Goal: Obtain resource: Download file/media

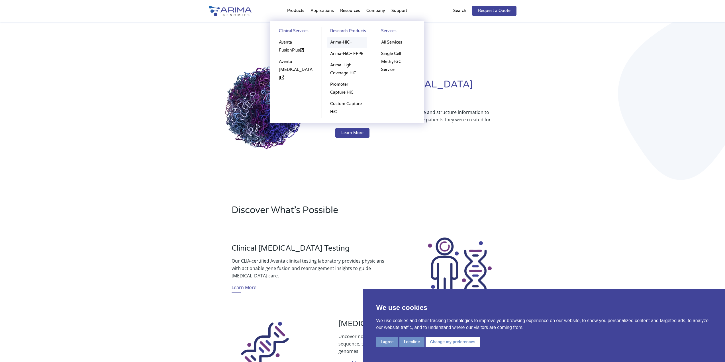
click at [348, 42] on link "Arima-HiC+" at bounding box center [347, 42] width 40 height 11
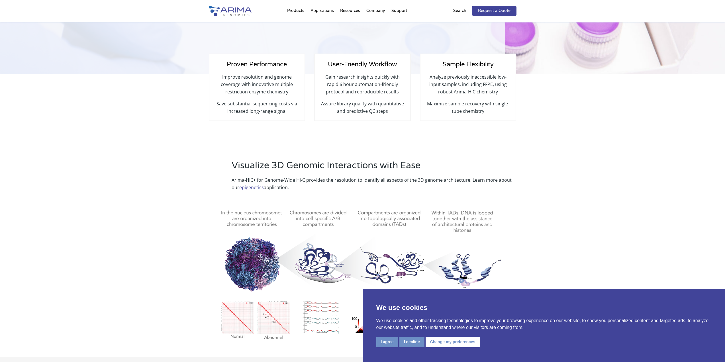
scroll to position [137, 0]
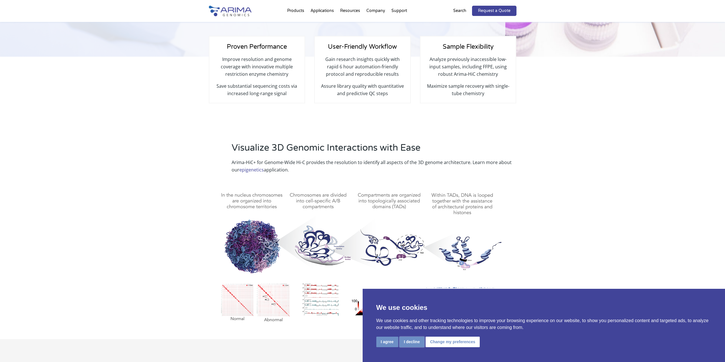
click at [416, 337] on button "I decline" at bounding box center [411, 342] width 25 height 11
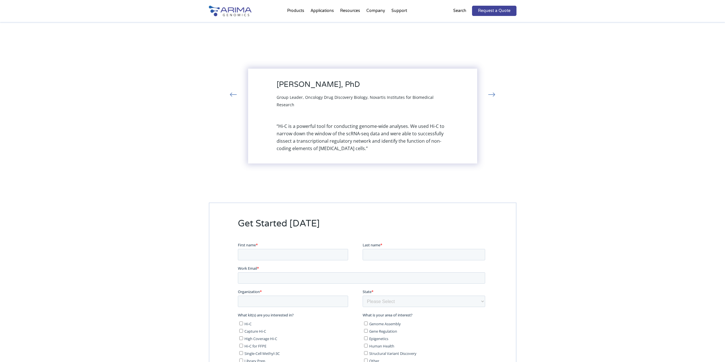
scroll to position [1253, 0]
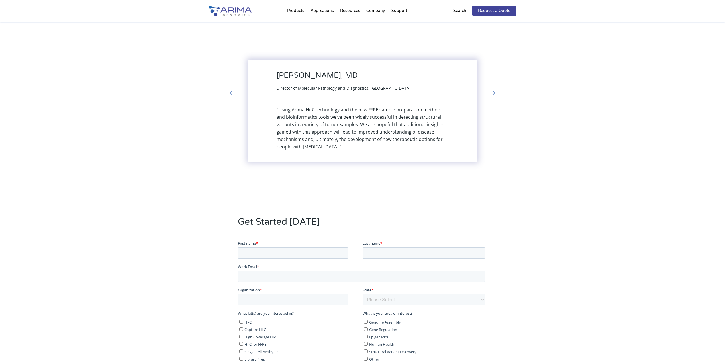
click at [233, 95] on button "‹" at bounding box center [233, 93] width 13 height 10
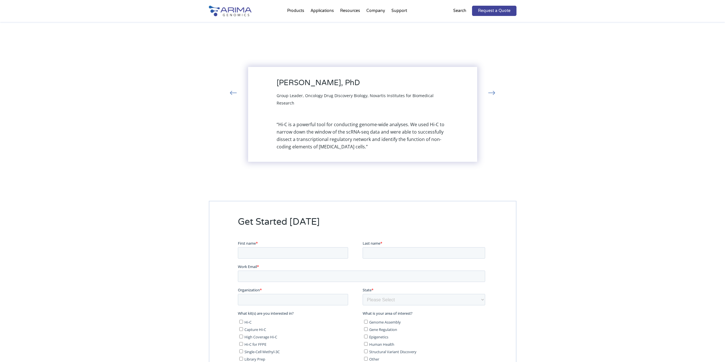
click at [493, 94] on button "›" at bounding box center [491, 93] width 13 height 10
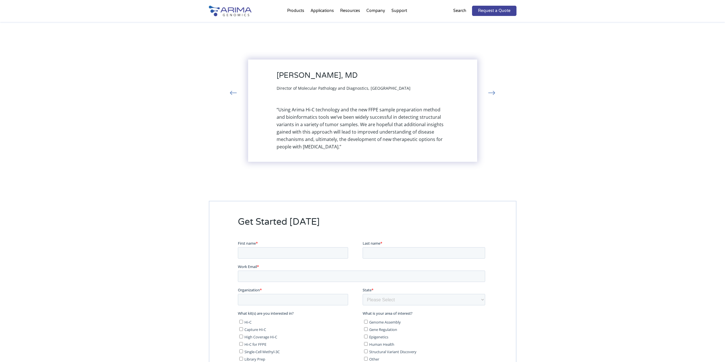
click at [492, 94] on button "›" at bounding box center [491, 93] width 13 height 10
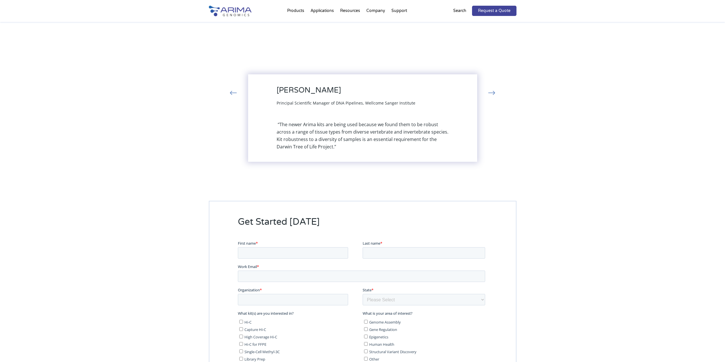
click at [492, 96] on button "›" at bounding box center [491, 93] width 13 height 10
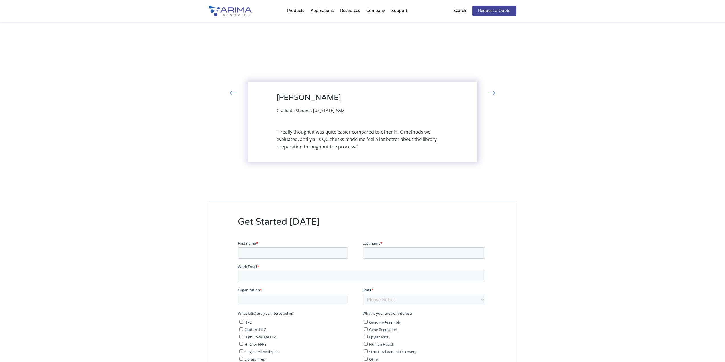
click at [495, 93] on button "›" at bounding box center [491, 93] width 13 height 10
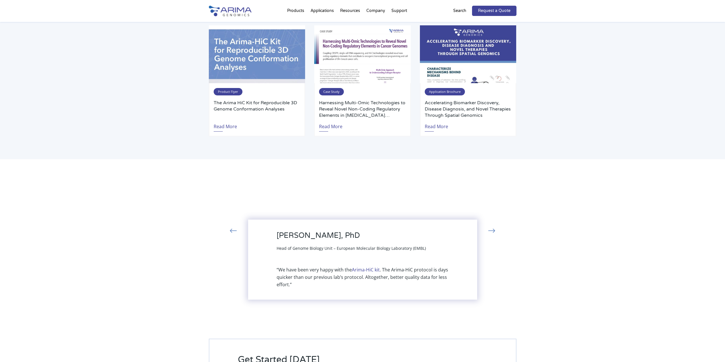
scroll to position [1116, 0]
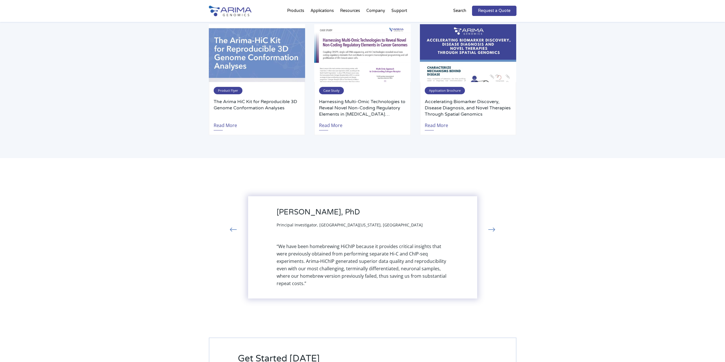
click at [398, 261] on div "“We have been homebrewing HiChIP because it provides critical insights that wer…" at bounding box center [362, 265] width 172 height 44
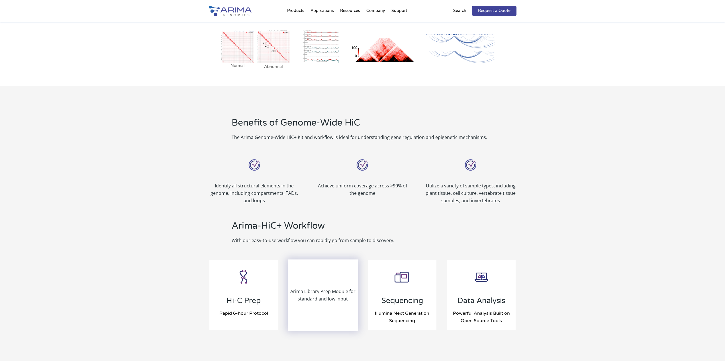
scroll to position [427, 0]
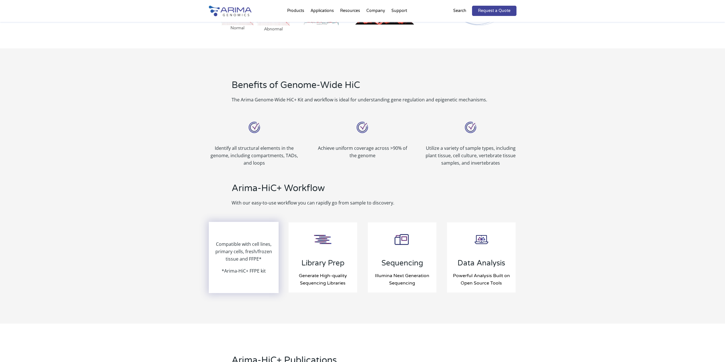
click at [254, 263] on p "Compatible with cell lines, primary cells, fresh/frozen tissue and FFPE*" at bounding box center [243, 253] width 69 height 27
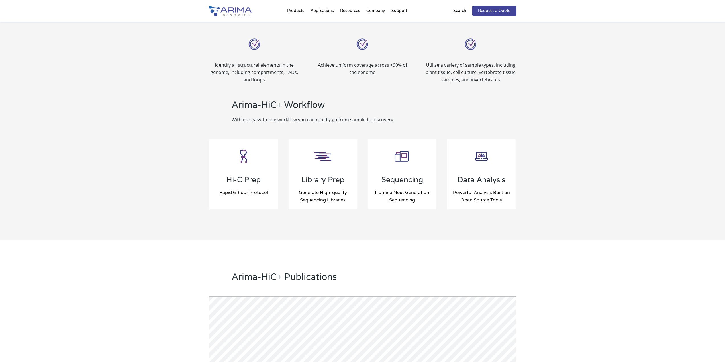
scroll to position [506, 0]
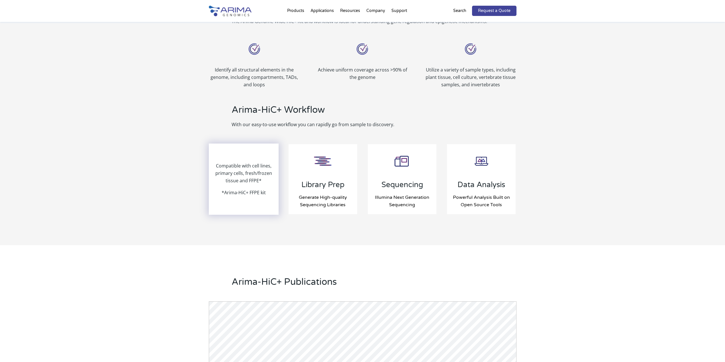
click at [235, 182] on p "Compatible with cell lines, primary cells, fresh/frozen tissue and FFPE*" at bounding box center [243, 175] width 69 height 27
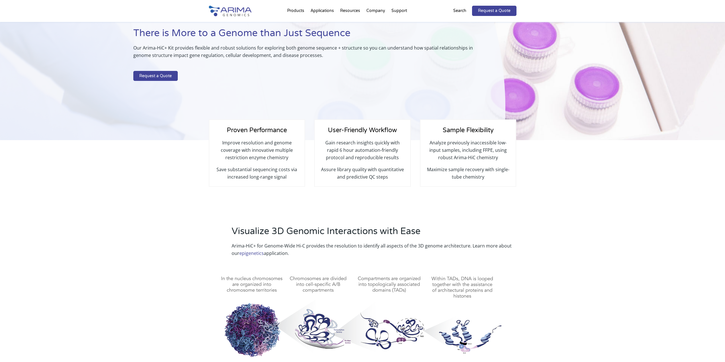
scroll to position [50, 0]
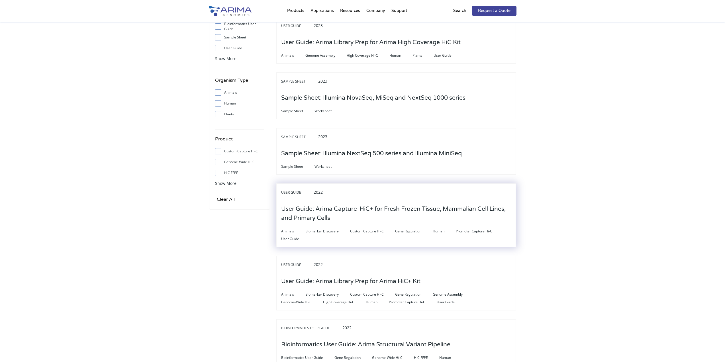
scroll to position [137, 0]
click at [462, 209] on h3 "User Guide: Arima Capture-HiC+ for Fresh Frozen Tissue, Mammalian Cell Lines, a…" at bounding box center [396, 212] width 230 height 27
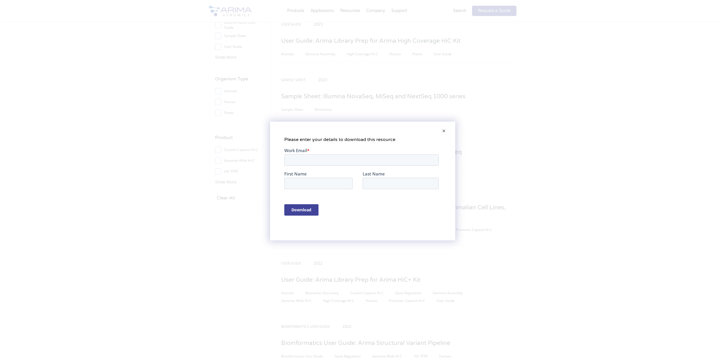
scroll to position [0, 0]
click at [310, 159] on input "Work Email *" at bounding box center [361, 159] width 154 height 11
type input "jamie.langton@insmed.com"
type input "Jamie"
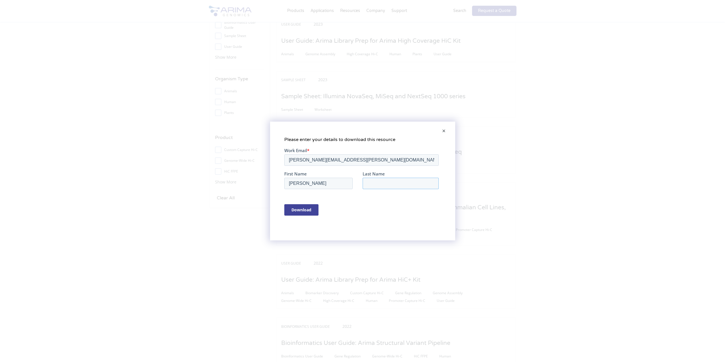
type input "Langton"
click at [302, 204] on div "Download" at bounding box center [362, 209] width 157 height 21
click at [301, 210] on input "Download" at bounding box center [301, 209] width 34 height 11
